Goal: Task Accomplishment & Management: Use online tool/utility

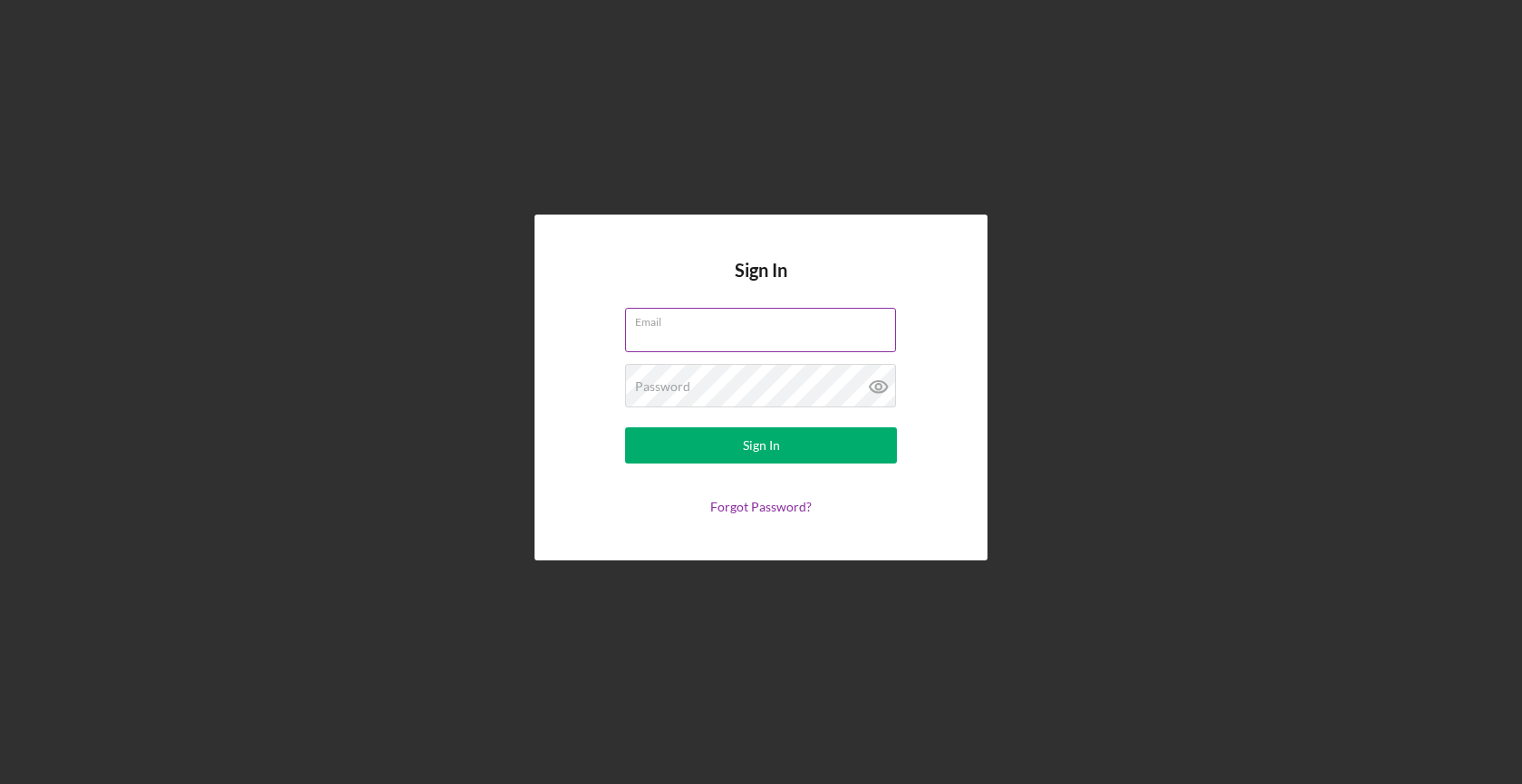
click at [708, 309] on label "Email" at bounding box center [765, 319] width 261 height 20
click at [708, 309] on input "Email" at bounding box center [761, 330] width 271 height 44
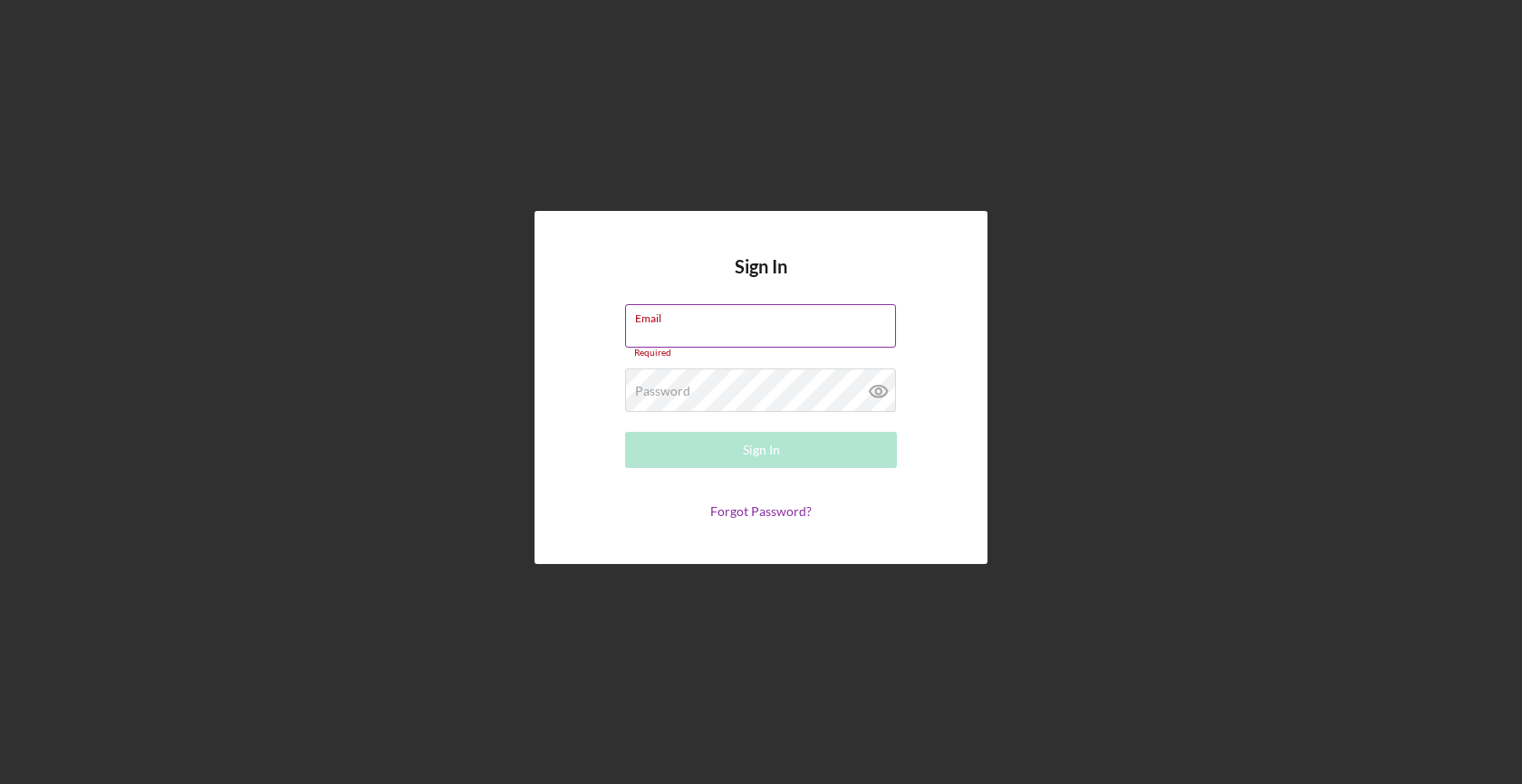
click at [706, 321] on label "Email" at bounding box center [765, 315] width 261 height 20
click at [706, 321] on input "Email" at bounding box center [761, 326] width 271 height 44
click at [706, 337] on input "Email" at bounding box center [761, 326] width 271 height 44
type input "[EMAIL_ADDRESS][DOMAIN_NAME]"
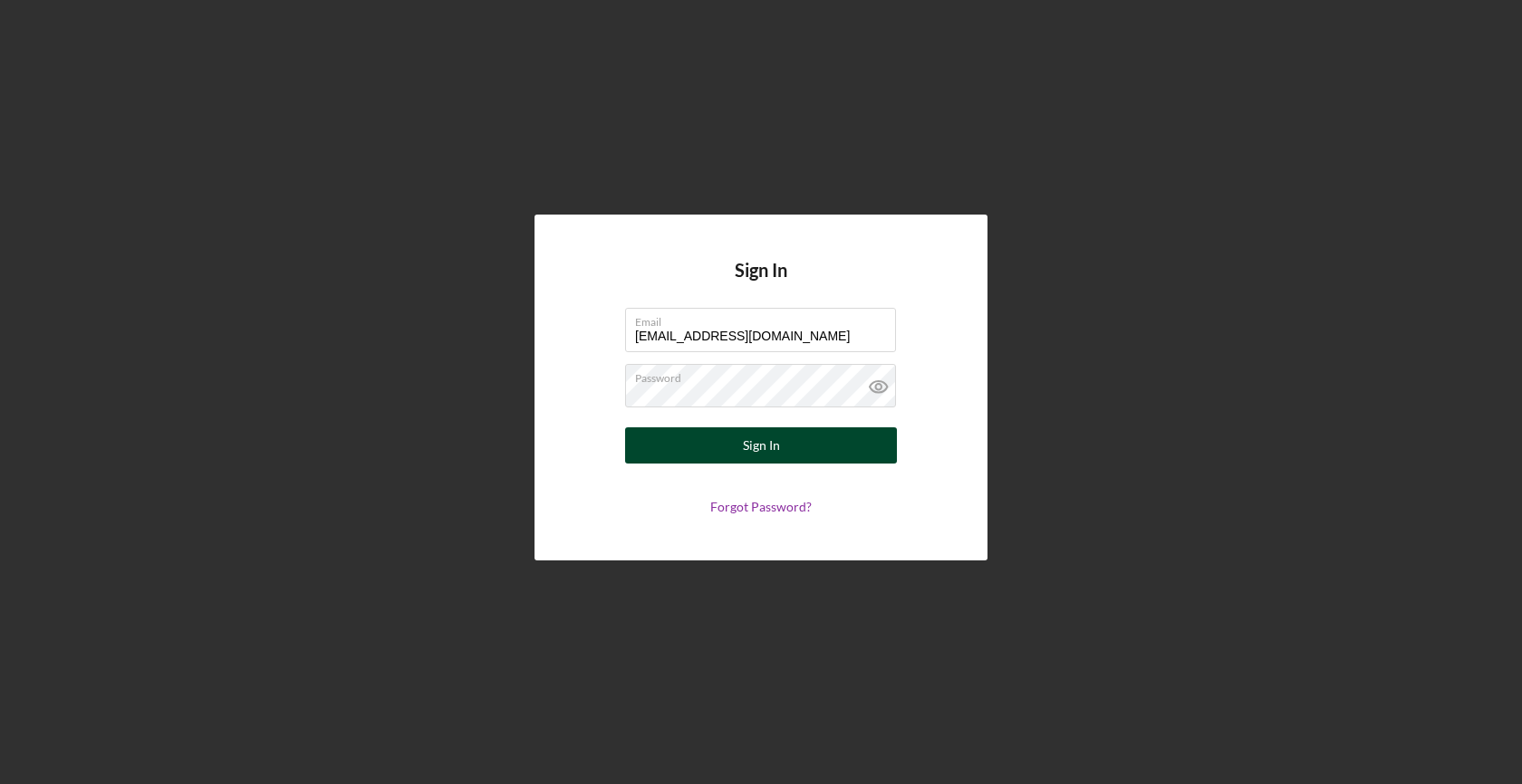
click at [772, 450] on div "Sign In" at bounding box center [761, 446] width 37 height 36
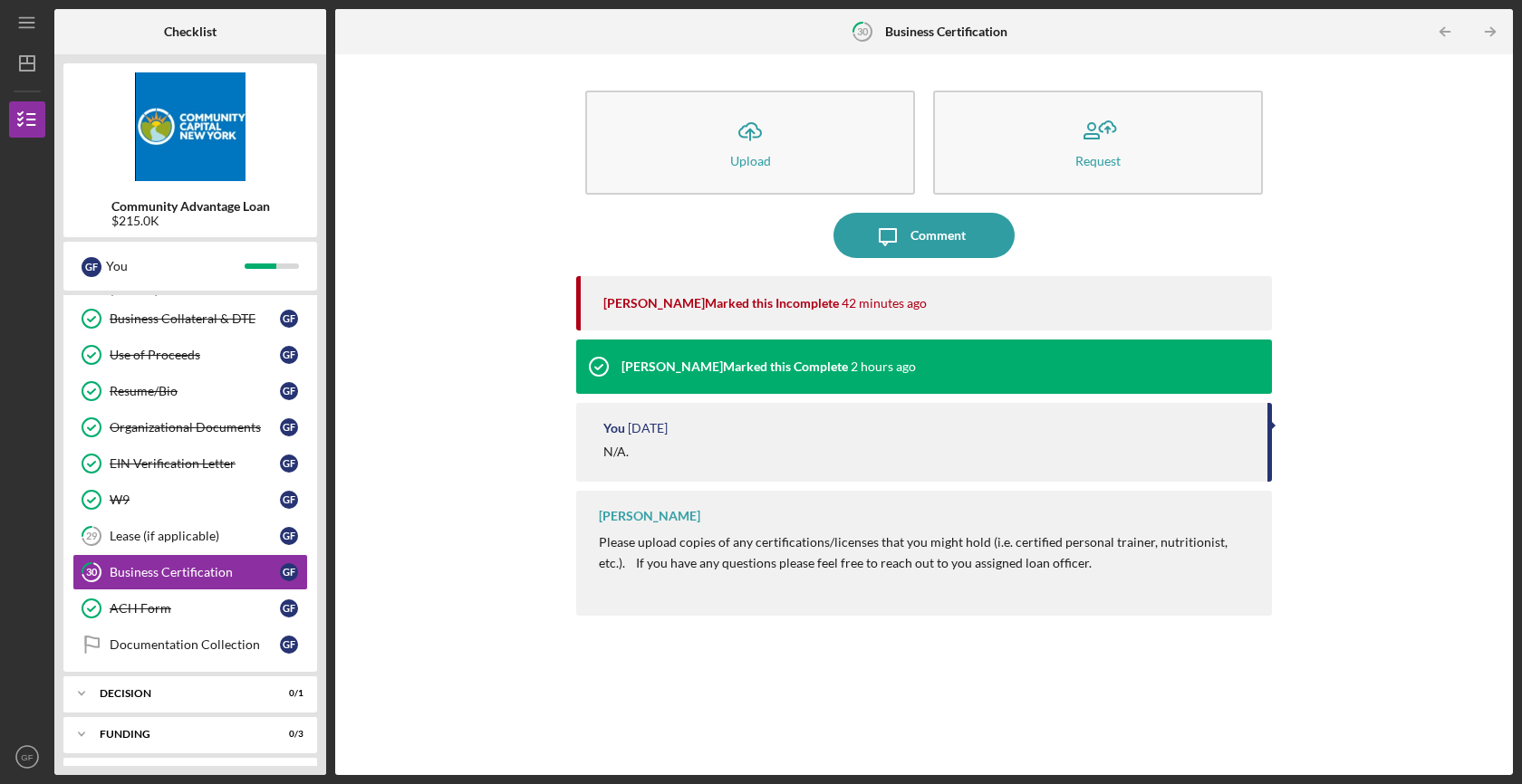
scroll to position [482, 0]
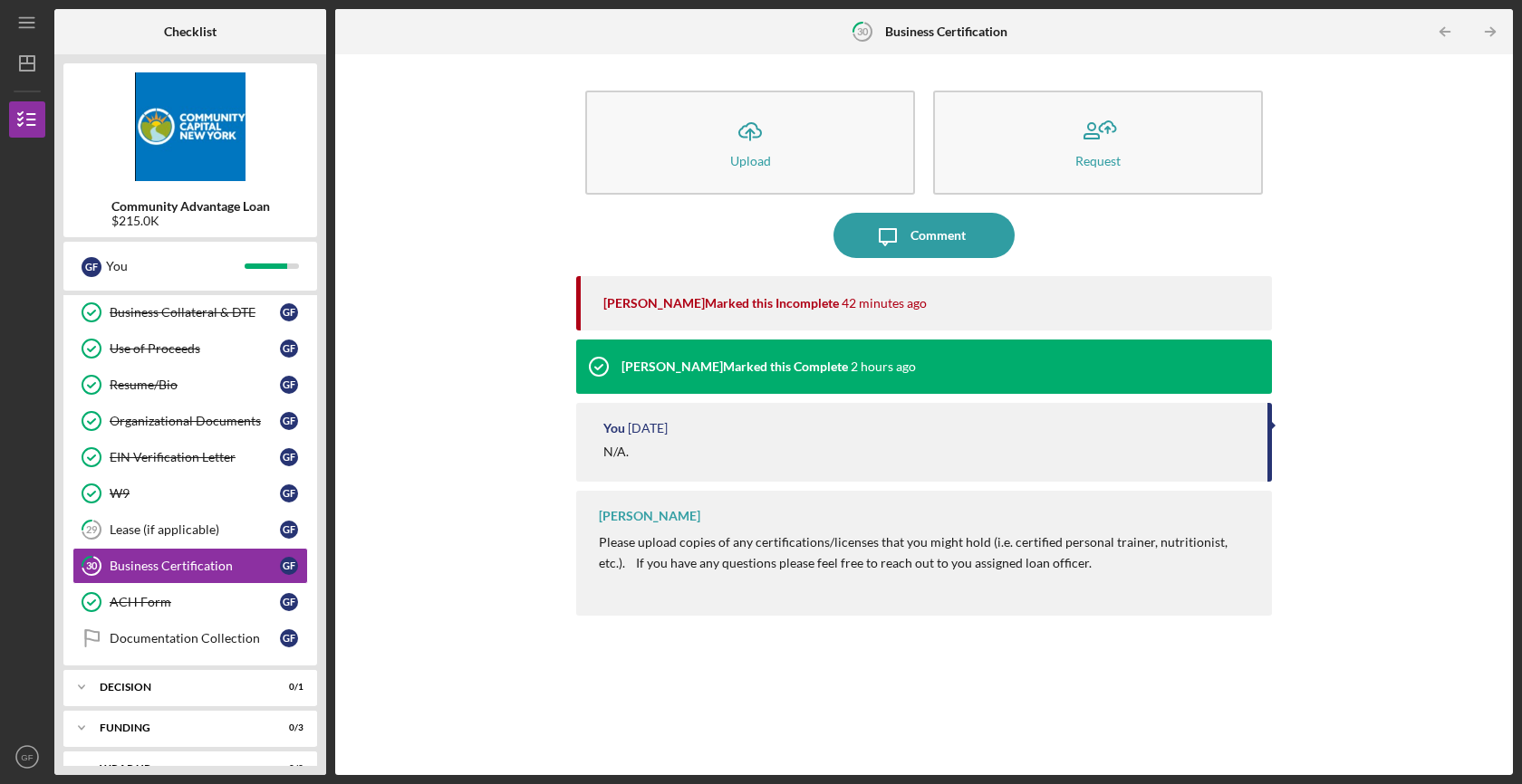
click at [537, 412] on div "Icon/Upload Upload Request Icon/Message Comment [PERSON_NAME] Marked this Incom…" at bounding box center [924, 414] width 1160 height 702
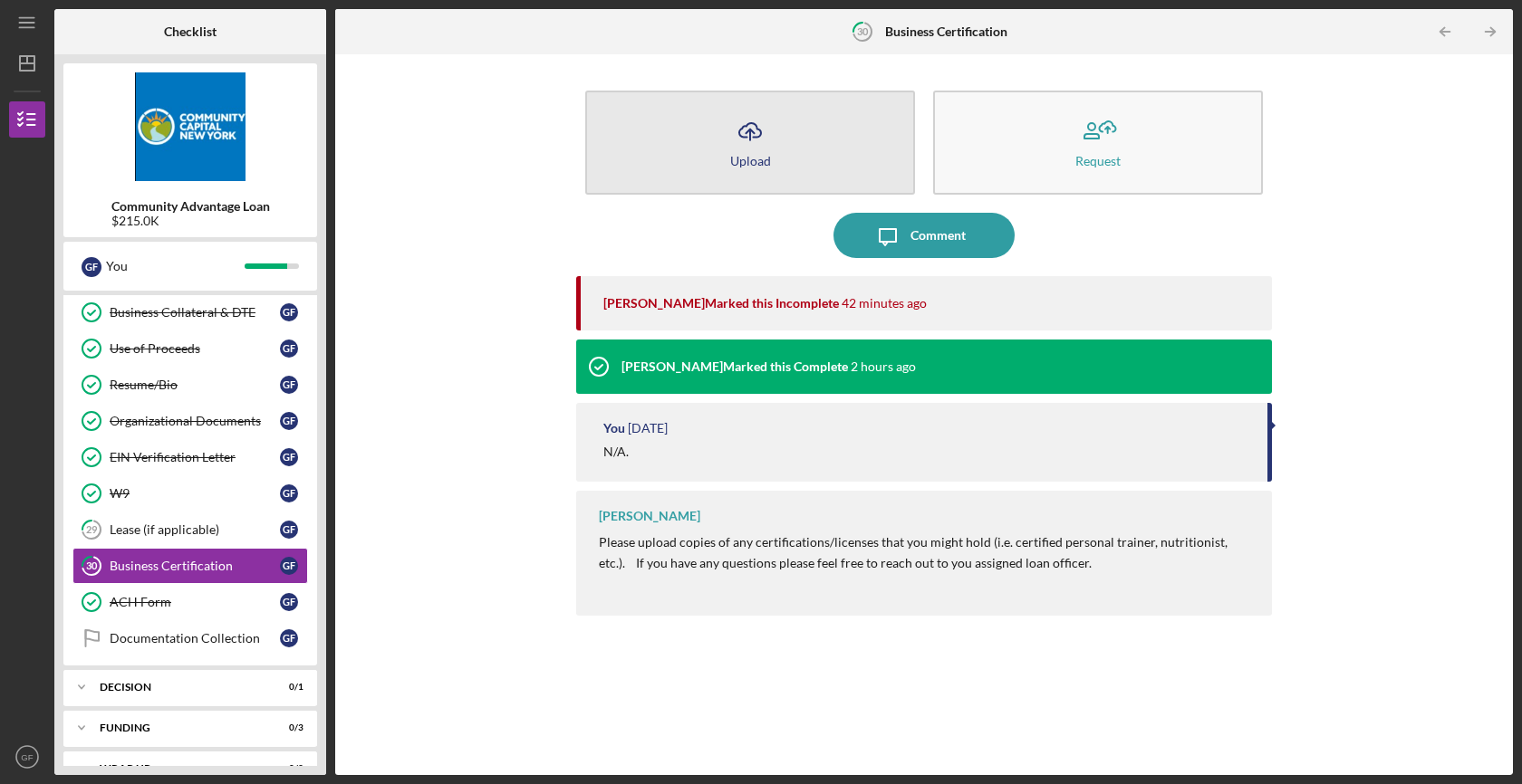
click at [798, 142] on button "Icon/Upload Upload" at bounding box center [750, 143] width 330 height 104
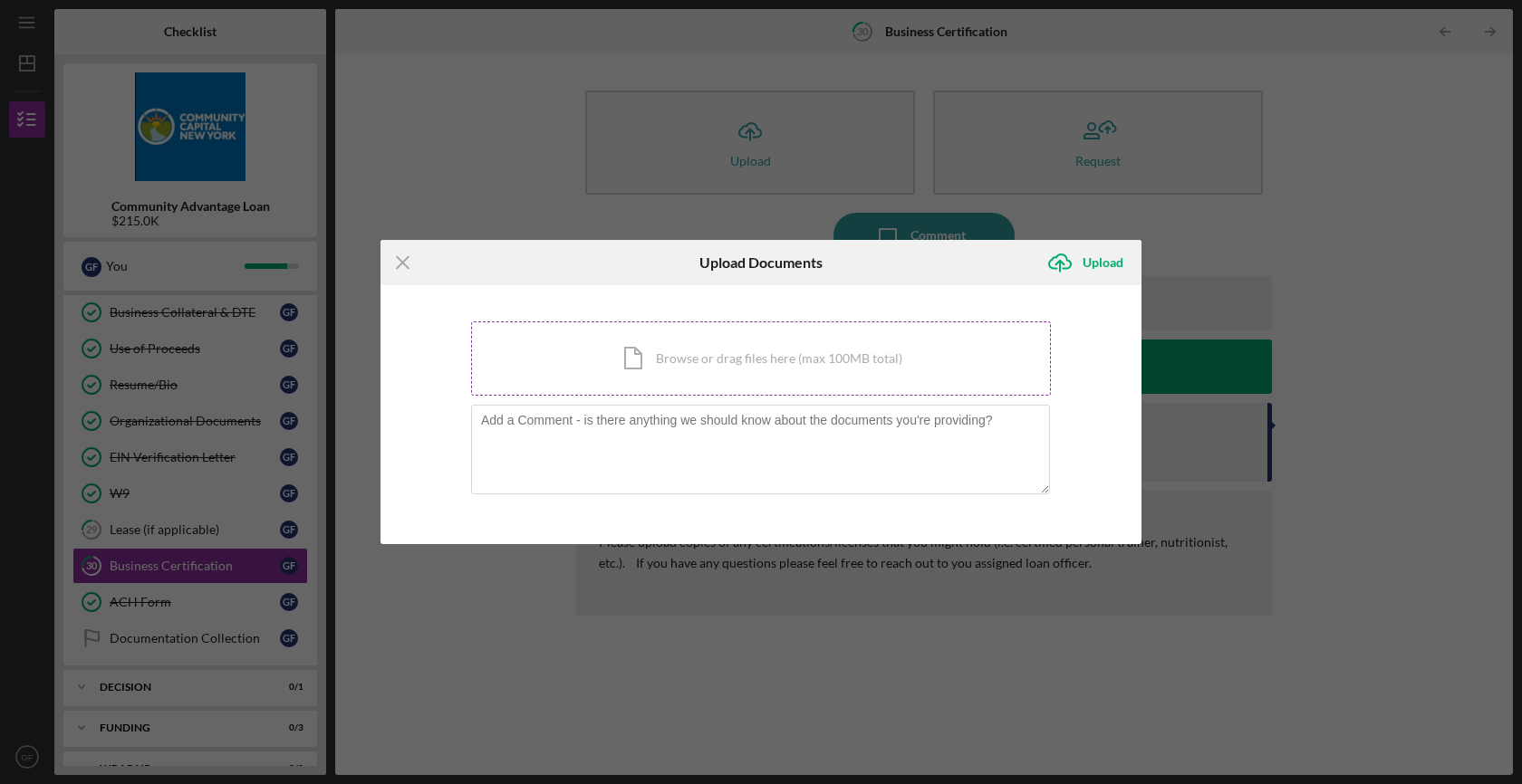
click at [704, 375] on div "Icon/Document Browse or drag files here (max 100MB total) Tap to choose files o…" at bounding box center [761, 358] width 579 height 74
